Goal: Transaction & Acquisition: Purchase product/service

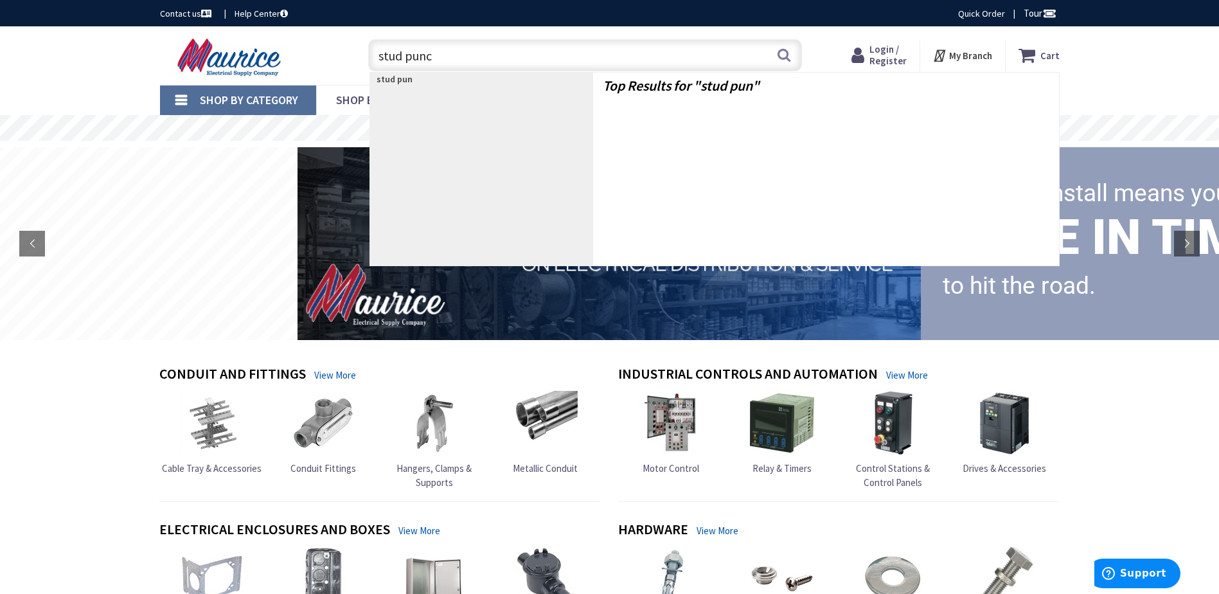
type input "stud punch"
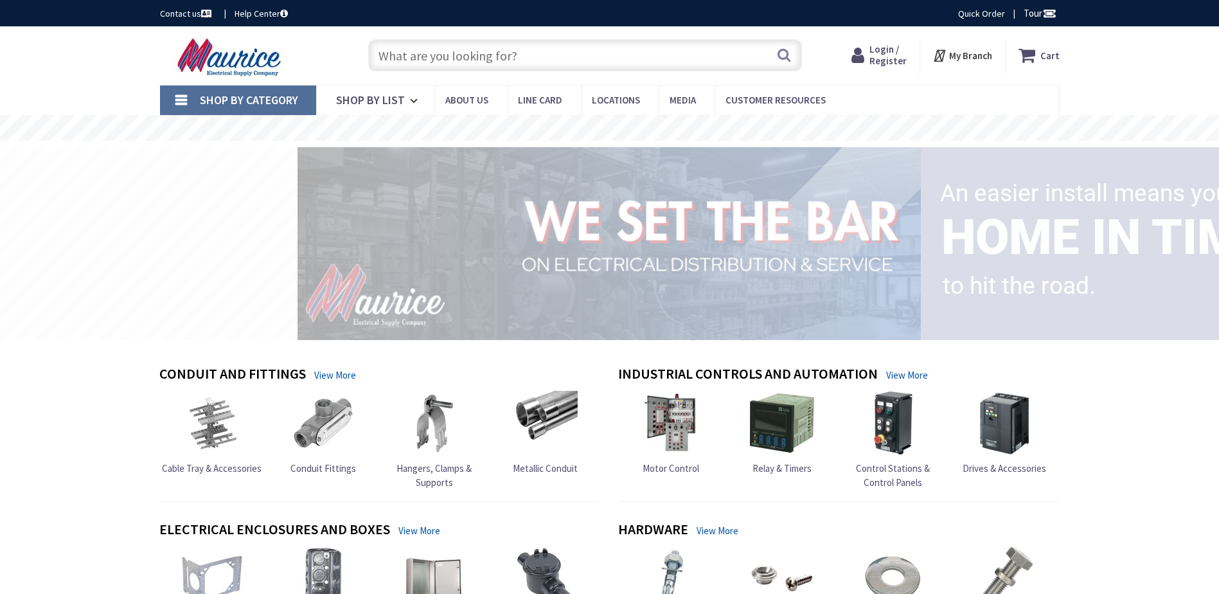
drag, startPoint x: 0, startPoint y: 0, endPoint x: 453, endPoint y: 55, distance: 456.4
click at [453, 55] on input "text" at bounding box center [585, 55] width 434 height 32
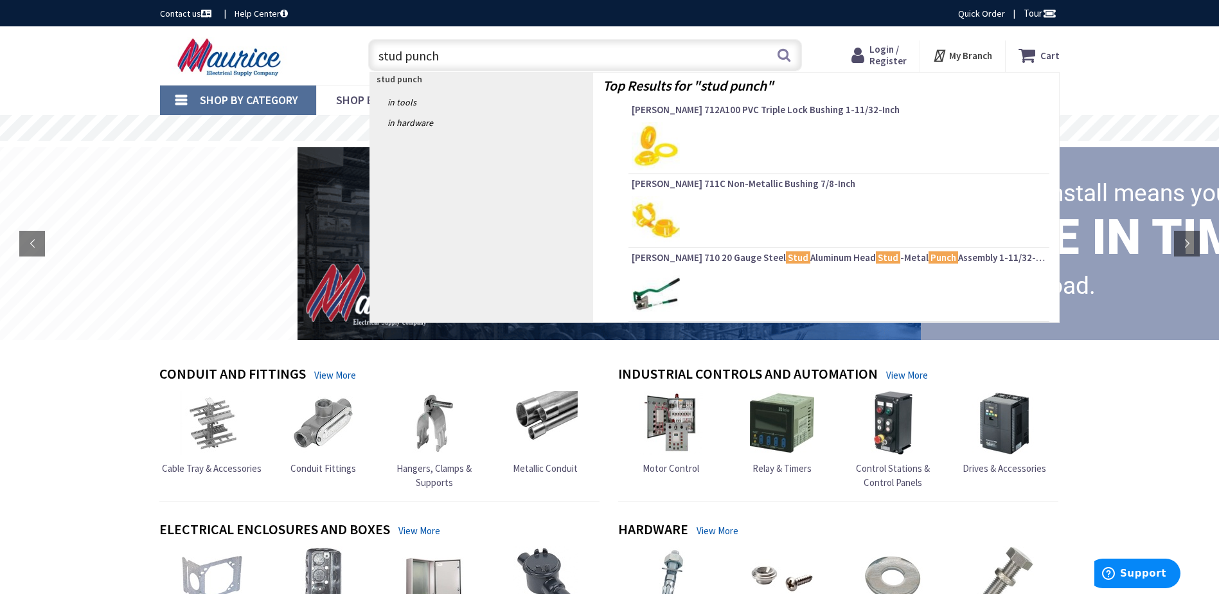
type input "stud punch"
click at [654, 289] on img at bounding box center [656, 294] width 48 height 48
click at [723, 256] on span "Greenlee 710 20 Gauge Steel Stud Aluminum Head Stud -Metal Punch Assembly 1-11/…" at bounding box center [839, 257] width 414 height 13
click at [643, 290] on img at bounding box center [656, 294] width 48 height 48
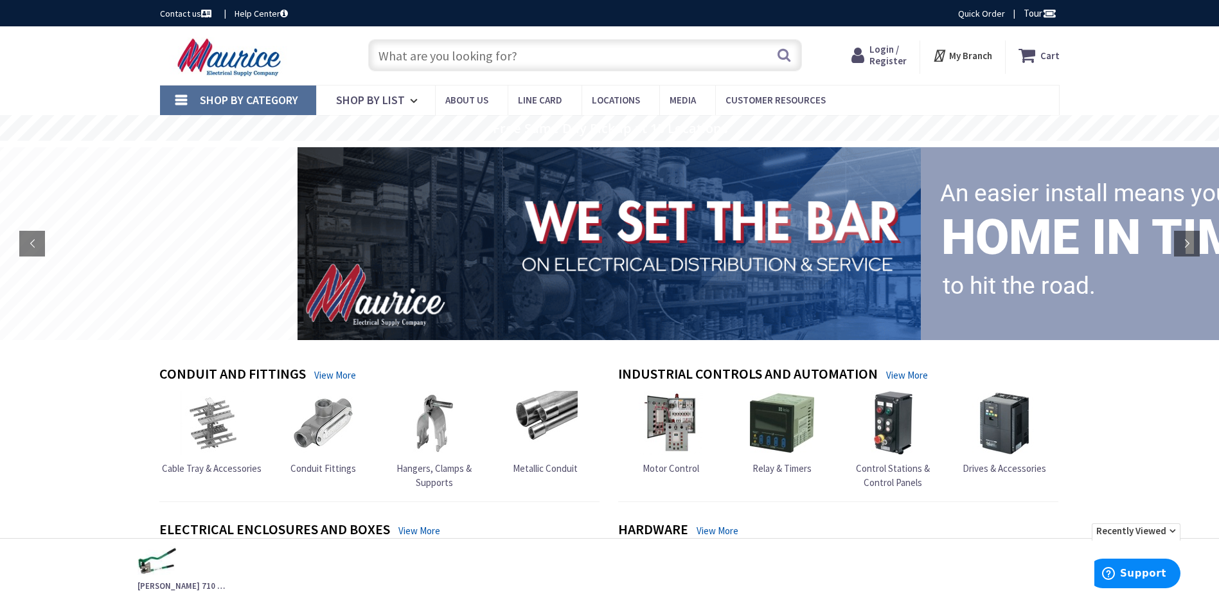
click at [430, 56] on input "text" at bounding box center [585, 55] width 434 height 32
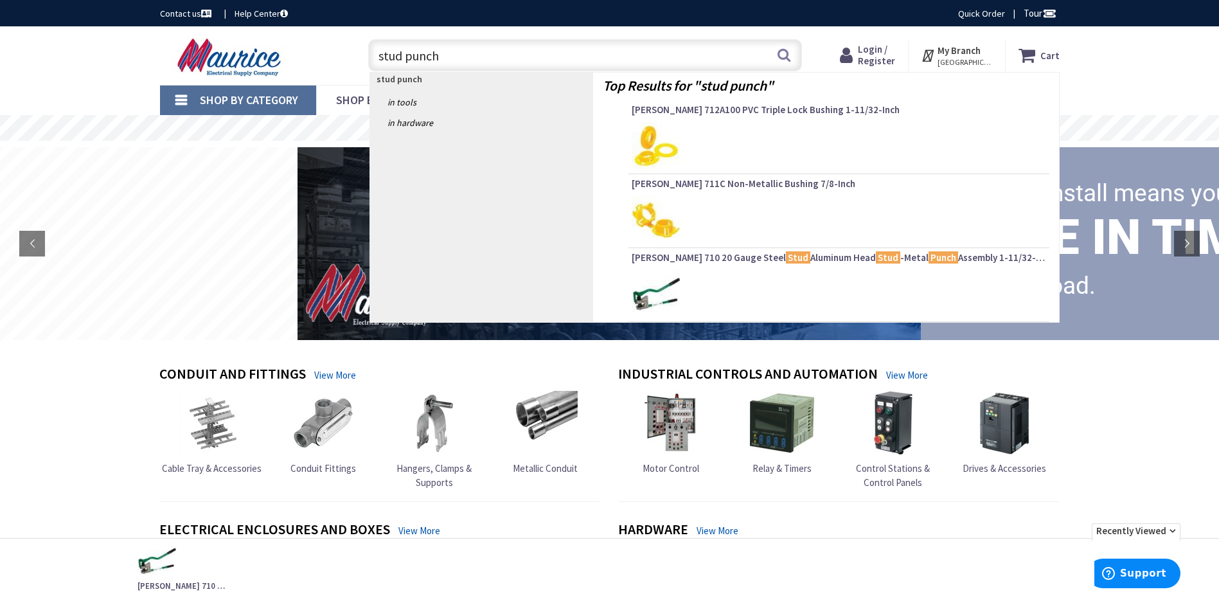
scroll to position [64, 0]
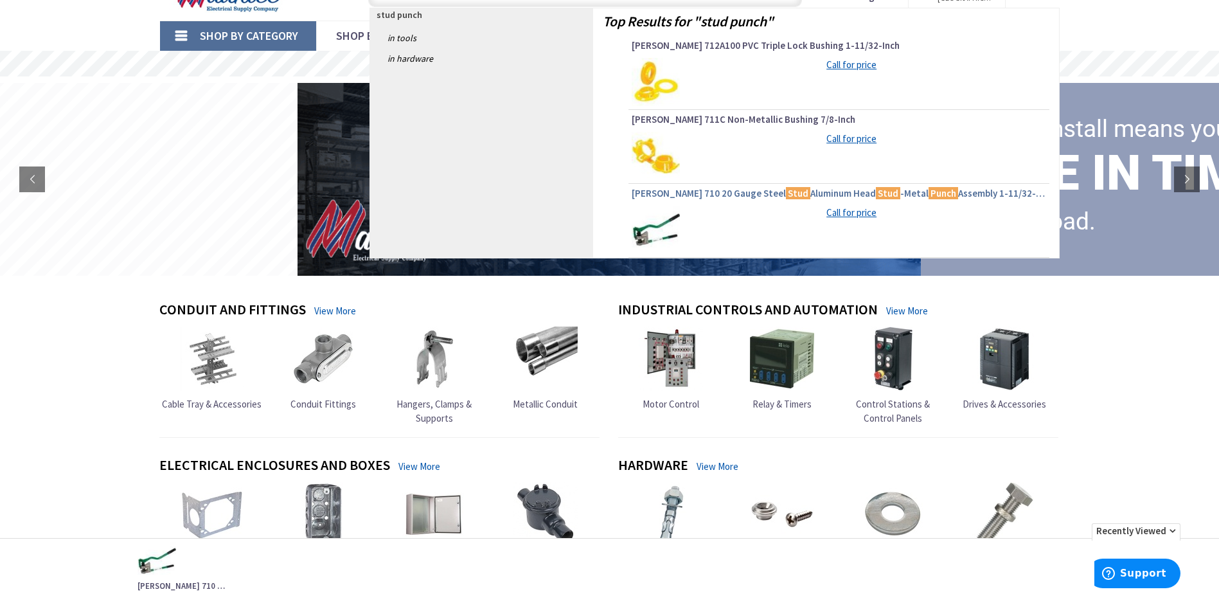
type input "stud punch"
click at [668, 194] on span "Greenlee 710 20 Gauge Steel Stud Aluminum Head Stud -Metal Punch Assembly 1-11/…" at bounding box center [839, 193] width 414 height 13
